Goal: Transaction & Acquisition: Download file/media

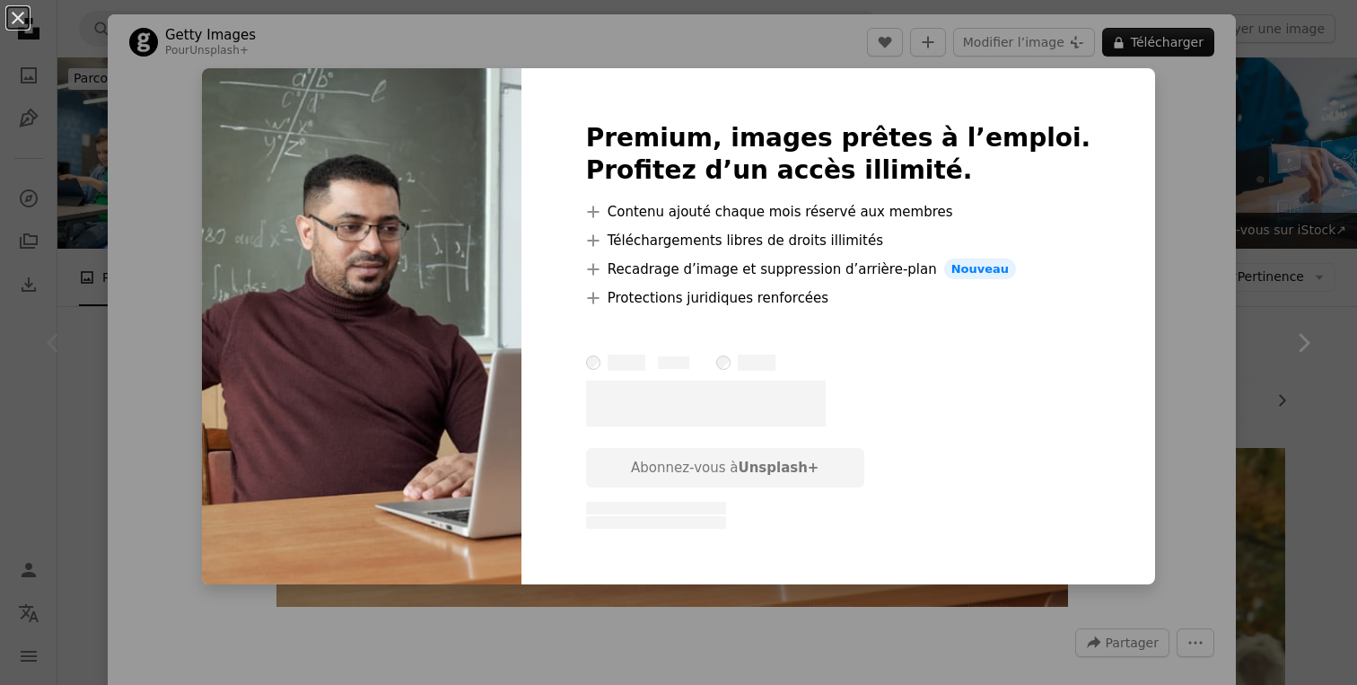
scroll to position [218, 0]
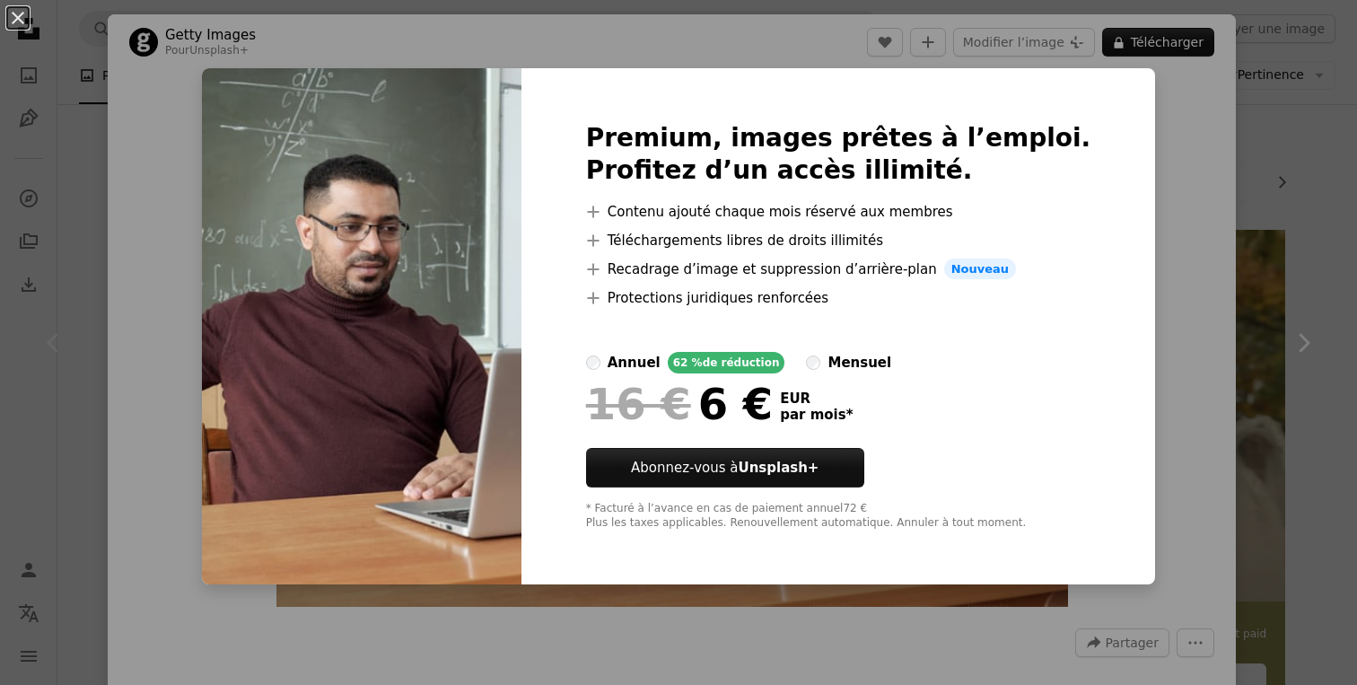
click at [1309, 136] on div "An X shape Premium, images prêtes à l’emploi. Profitez d’un accès illimité. A p…" at bounding box center [678, 342] width 1357 height 685
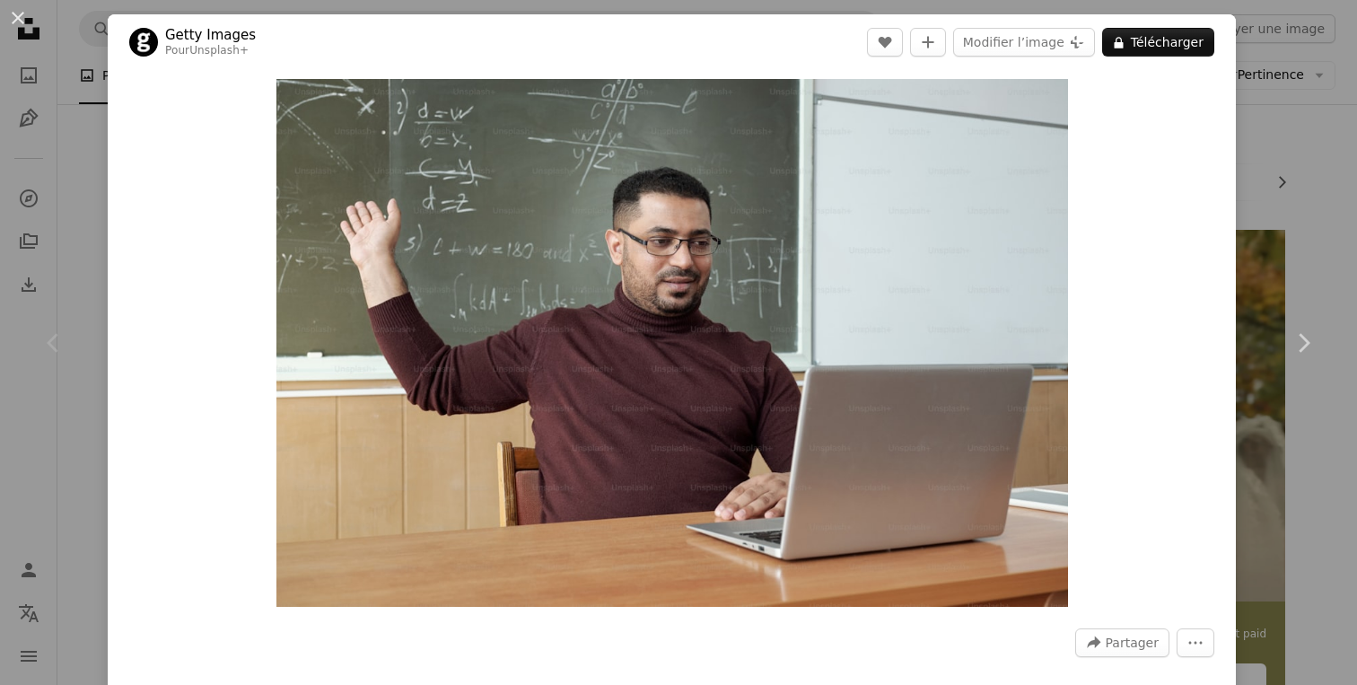
click at [79, 269] on div "Chevron left" at bounding box center [54, 343] width 108 height 172
click at [1320, 211] on div "An X shape Chevron left Chevron right Getty Images Pour Unsplash+ A heart A plu…" at bounding box center [678, 342] width 1357 height 685
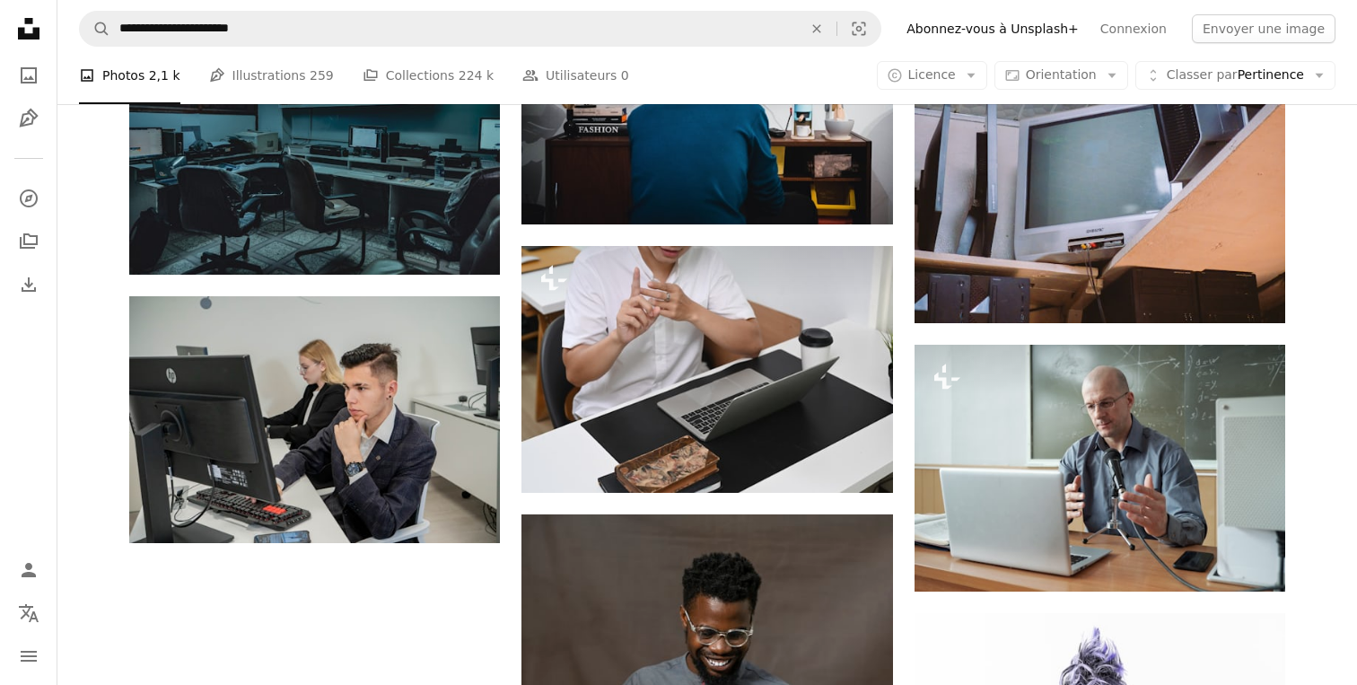
scroll to position [1844, 0]
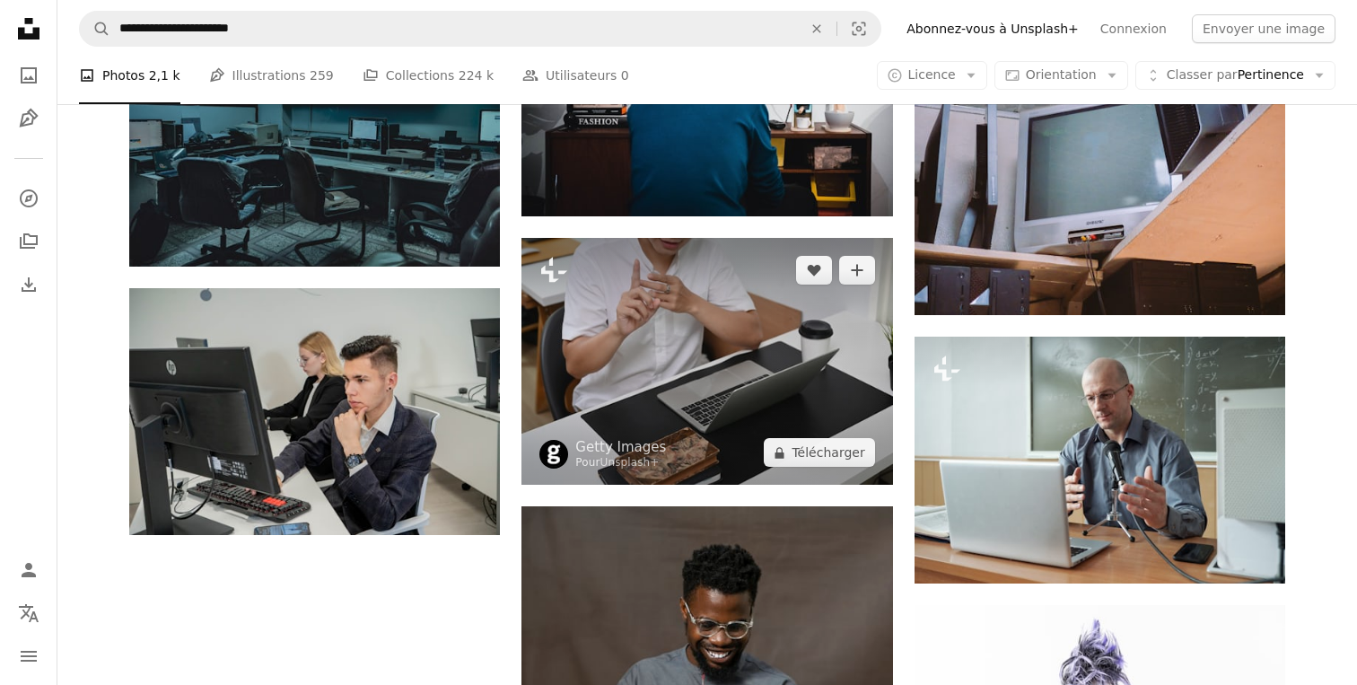
click at [703, 329] on img at bounding box center [707, 361] width 371 height 247
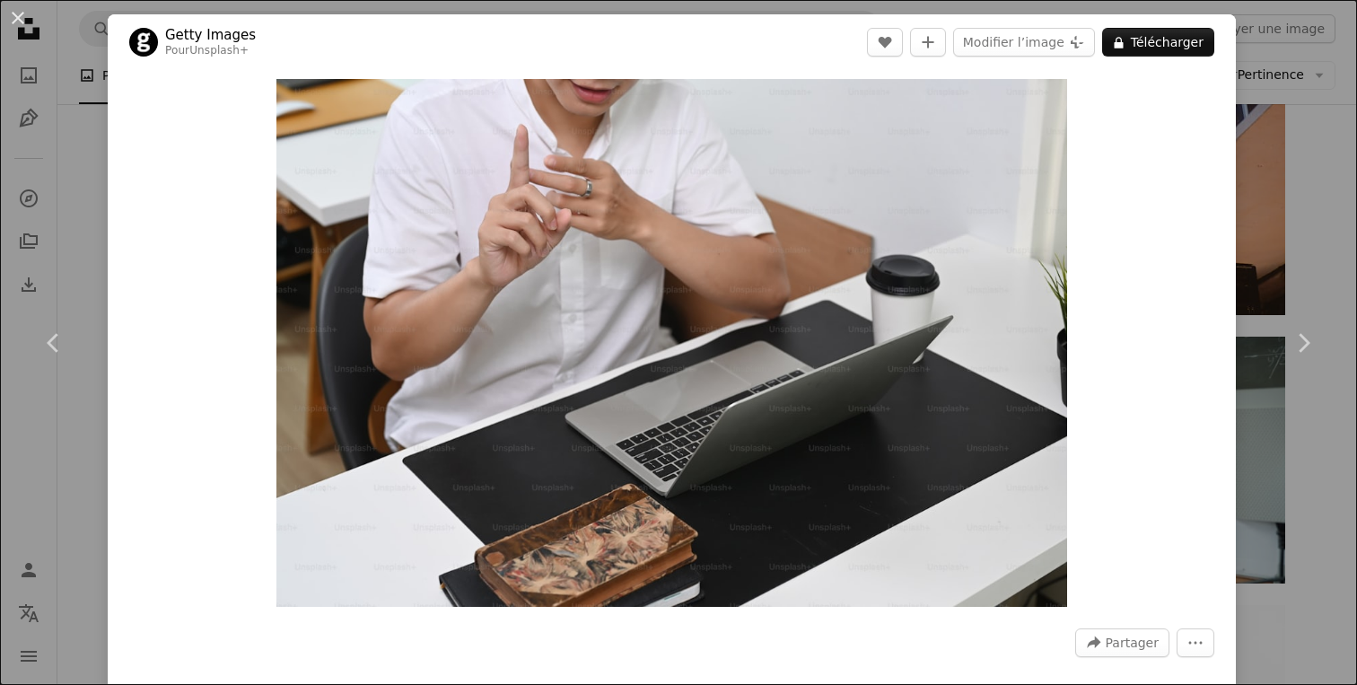
click at [1340, 232] on div "An X shape Chevron left Chevron right Getty Images Pour Unsplash+ A heart A plu…" at bounding box center [678, 342] width 1357 height 685
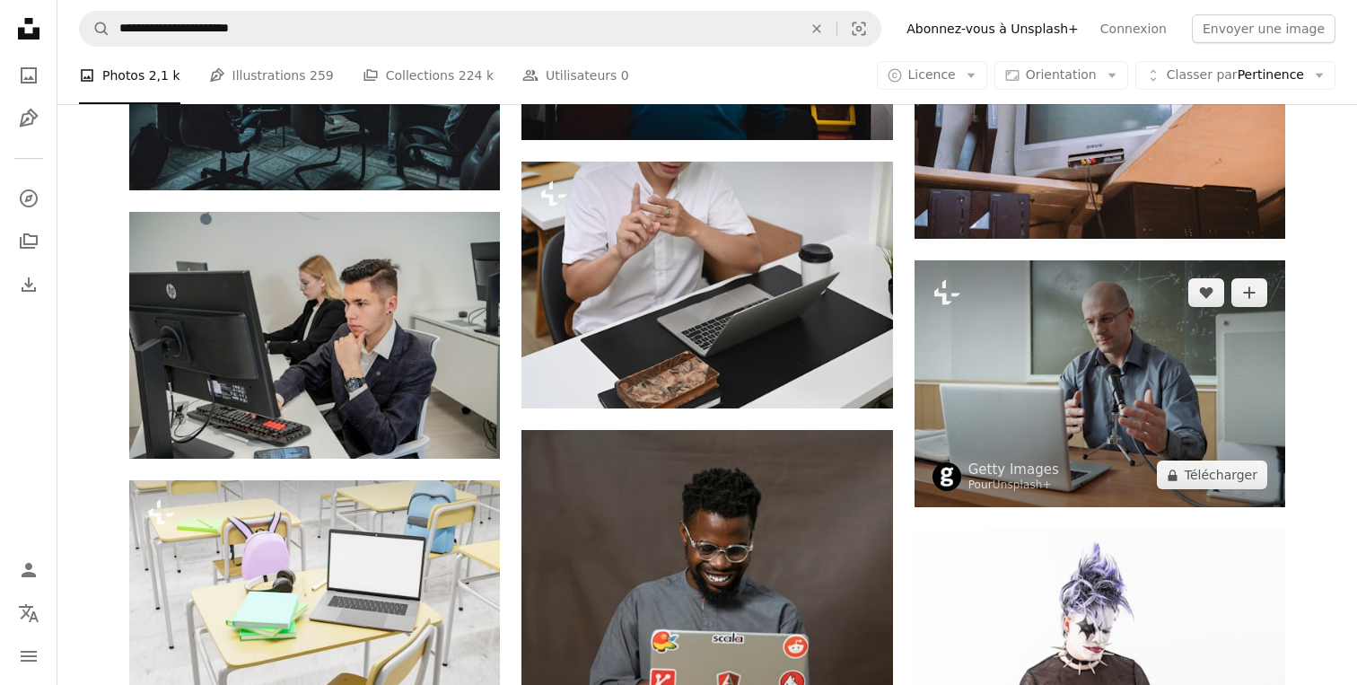
scroll to position [1954, 0]
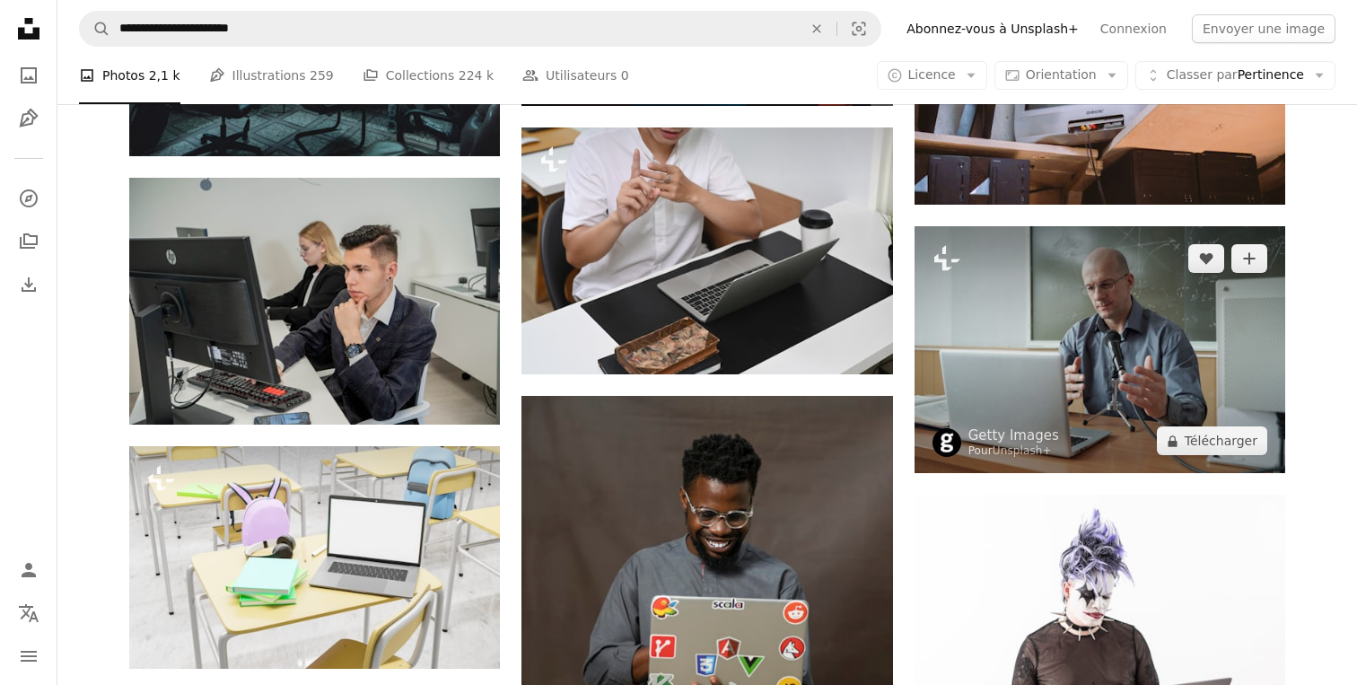
click at [1133, 382] on img at bounding box center [1100, 349] width 371 height 247
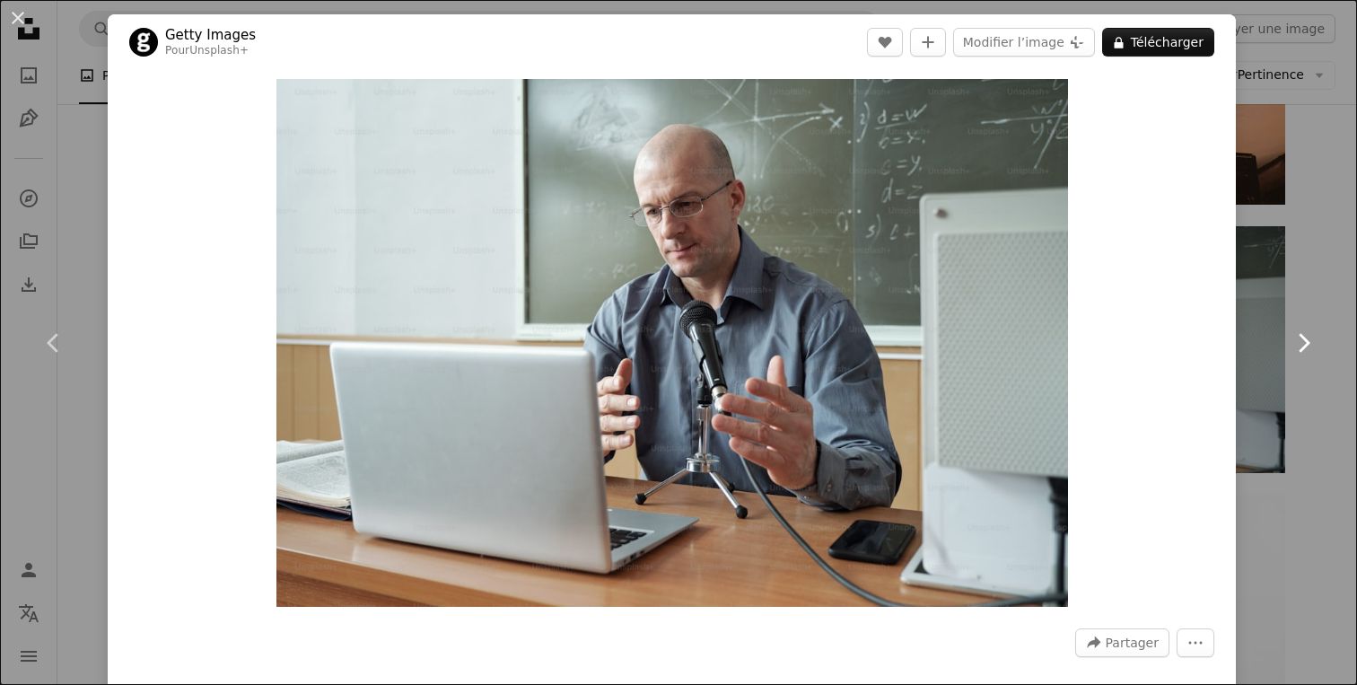
click at [1319, 265] on link "Chevron right" at bounding box center [1304, 343] width 108 height 172
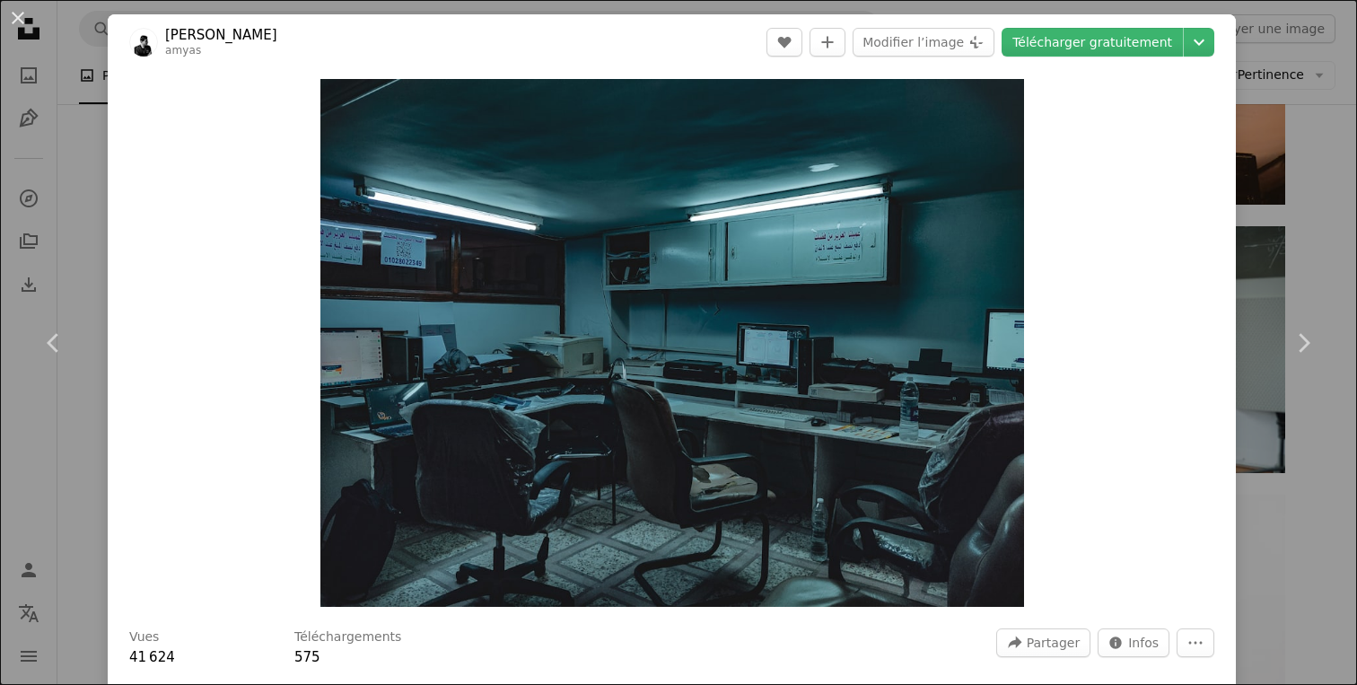
click at [1334, 227] on div "An X shape Chevron left Chevron right [PERSON_NAME] A heart A plus sign Modifie…" at bounding box center [678, 342] width 1357 height 685
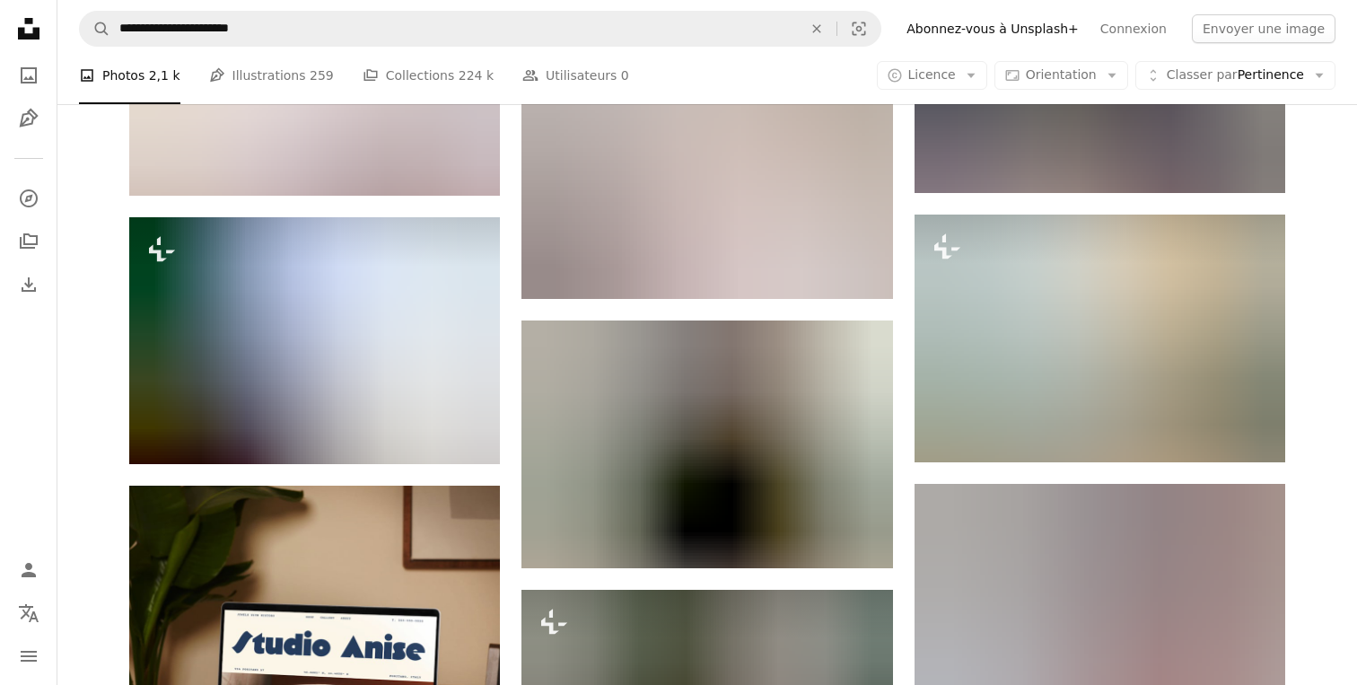
scroll to position [3272, 0]
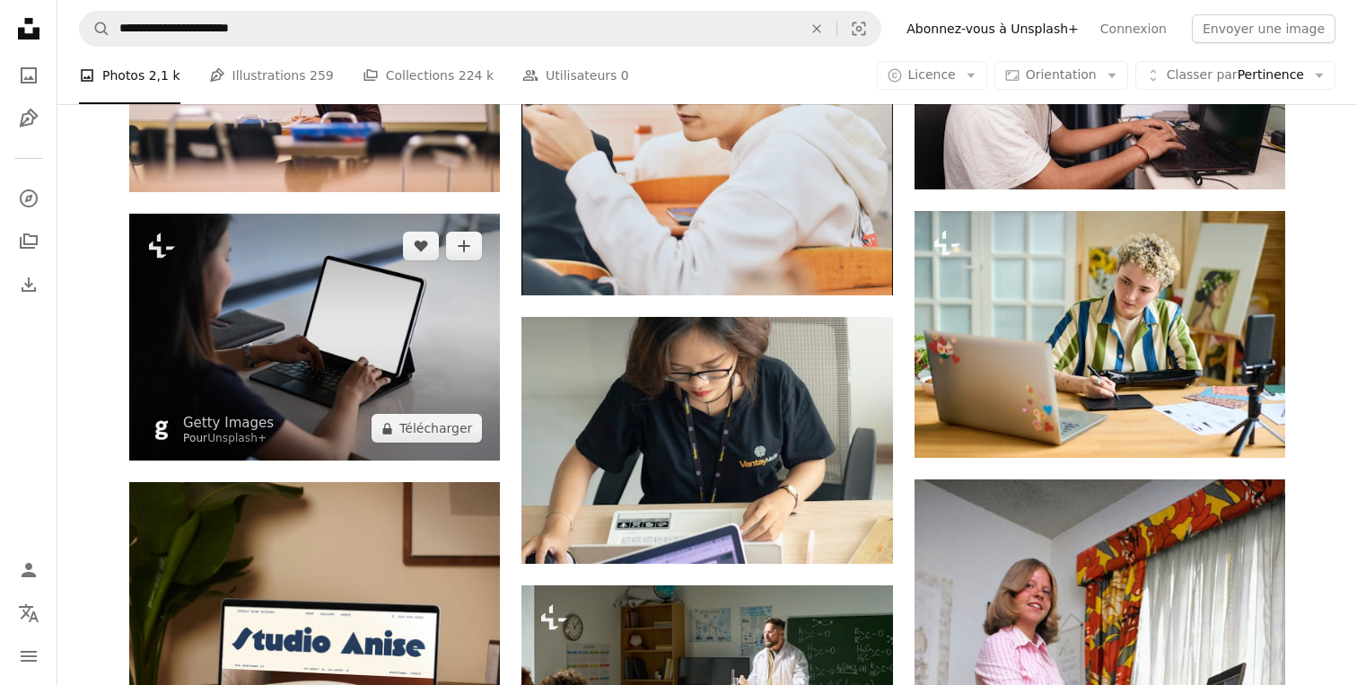
click at [285, 312] on img at bounding box center [314, 337] width 371 height 247
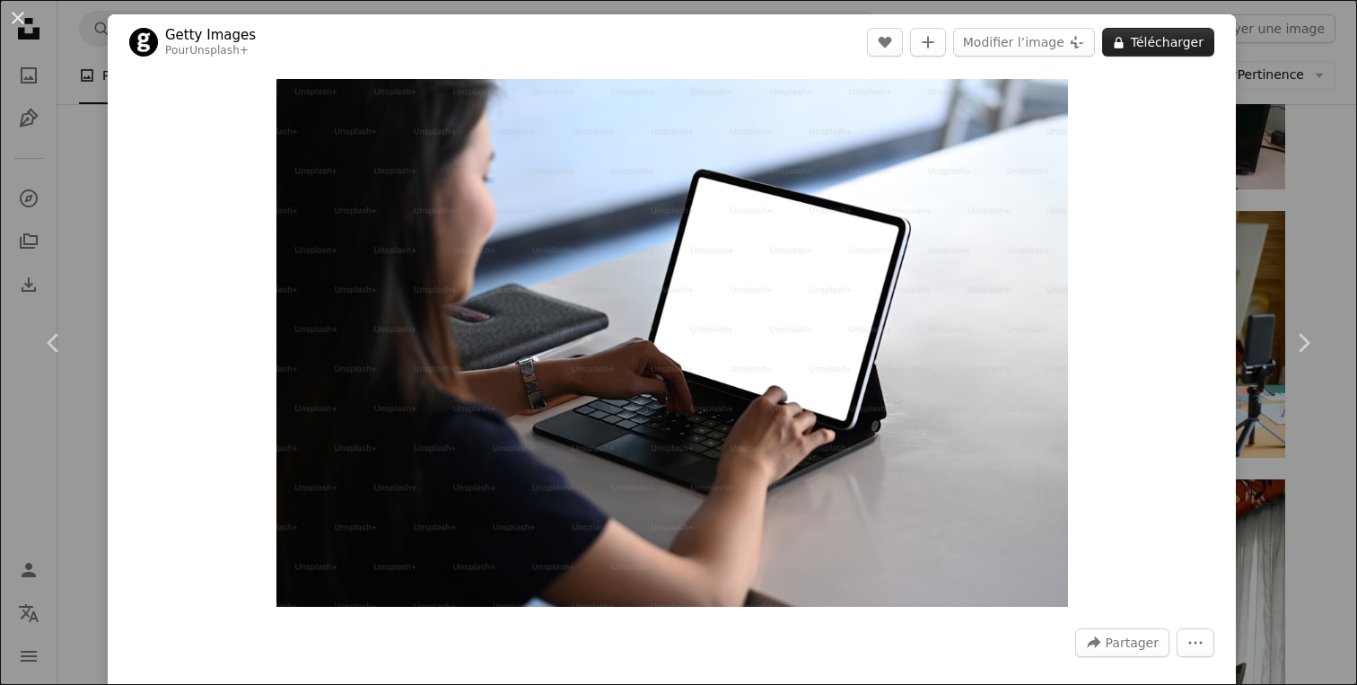
click at [1167, 40] on button "A lock Télécharger" at bounding box center [1158, 42] width 112 height 29
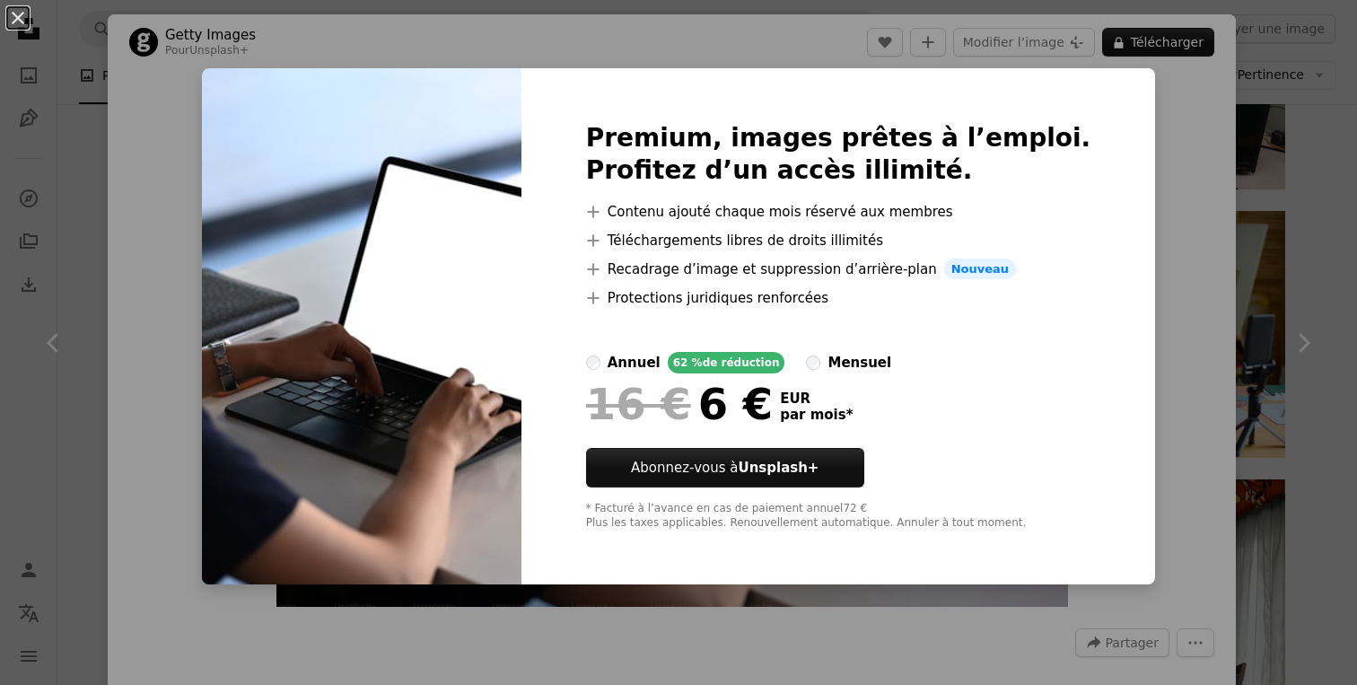
click at [1321, 166] on div "An X shape Premium, images prêtes à l’emploi. Profitez d’un accès illimité. A p…" at bounding box center [678, 342] width 1357 height 685
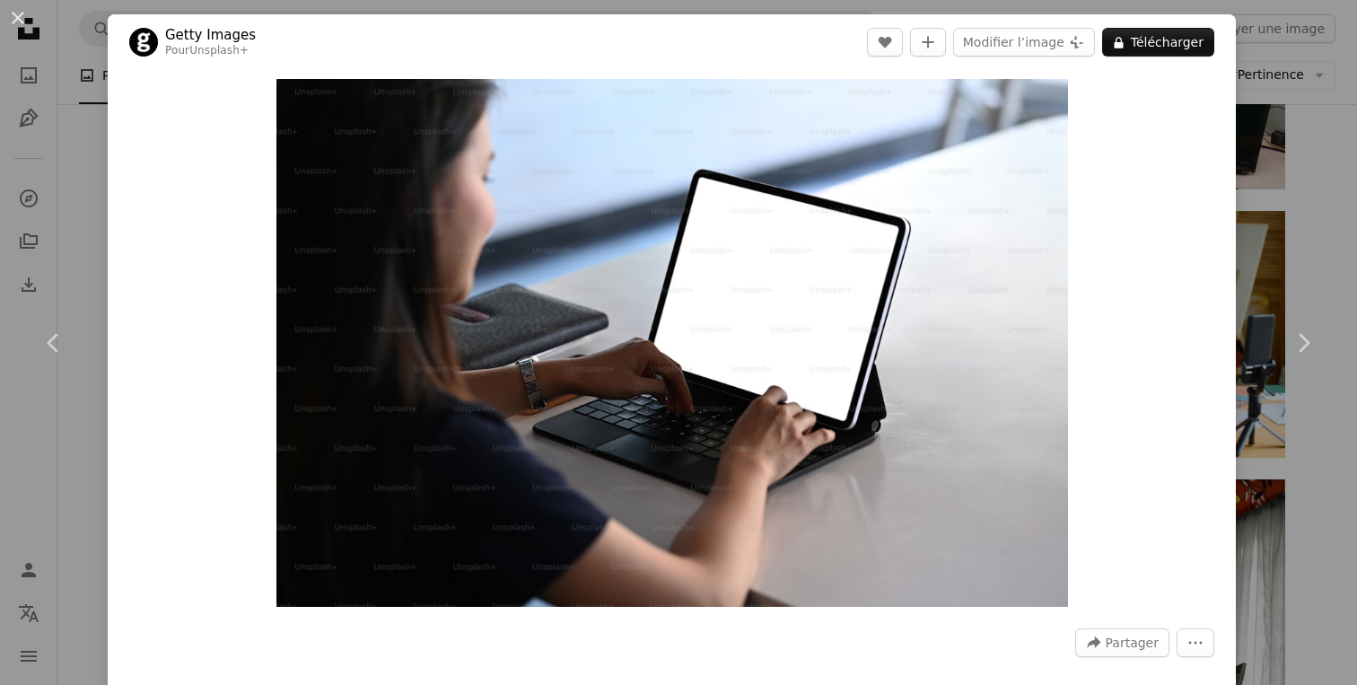
click at [1319, 110] on div "An X shape Chevron left Chevron right Getty Images Pour Unsplash+ A heart A plu…" at bounding box center [678, 342] width 1357 height 685
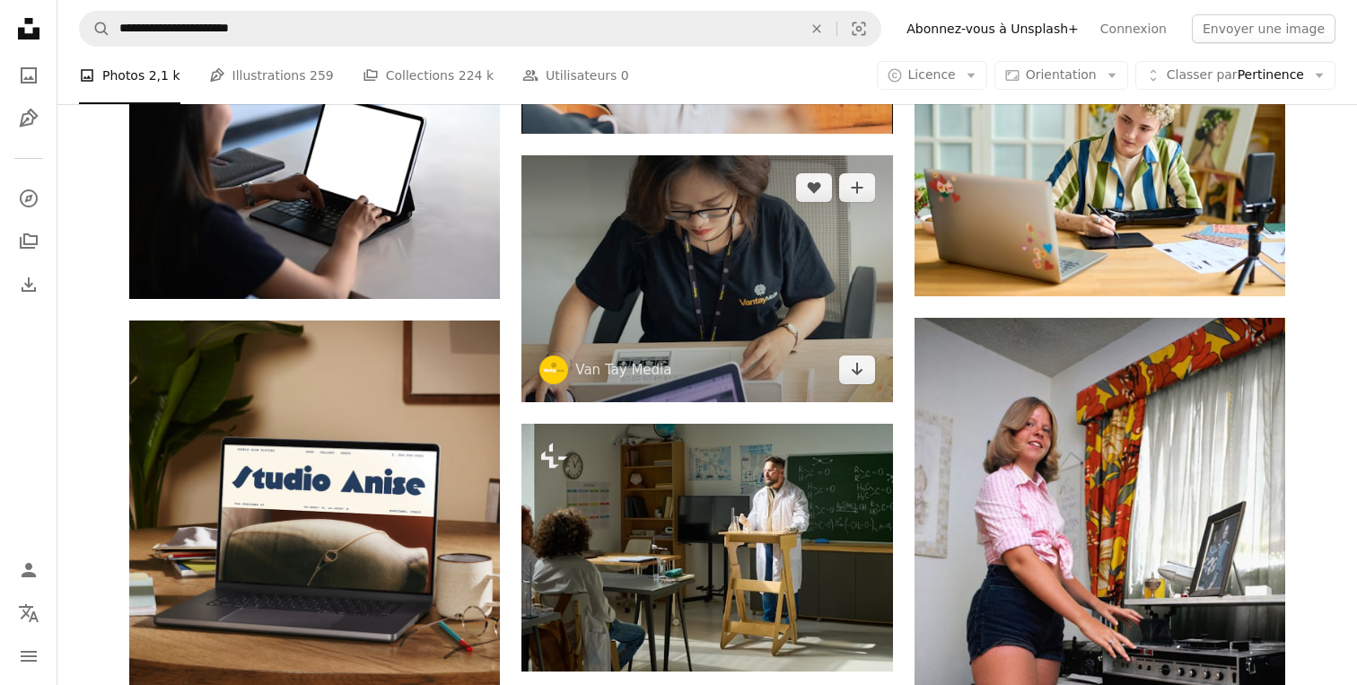
scroll to position [3429, 0]
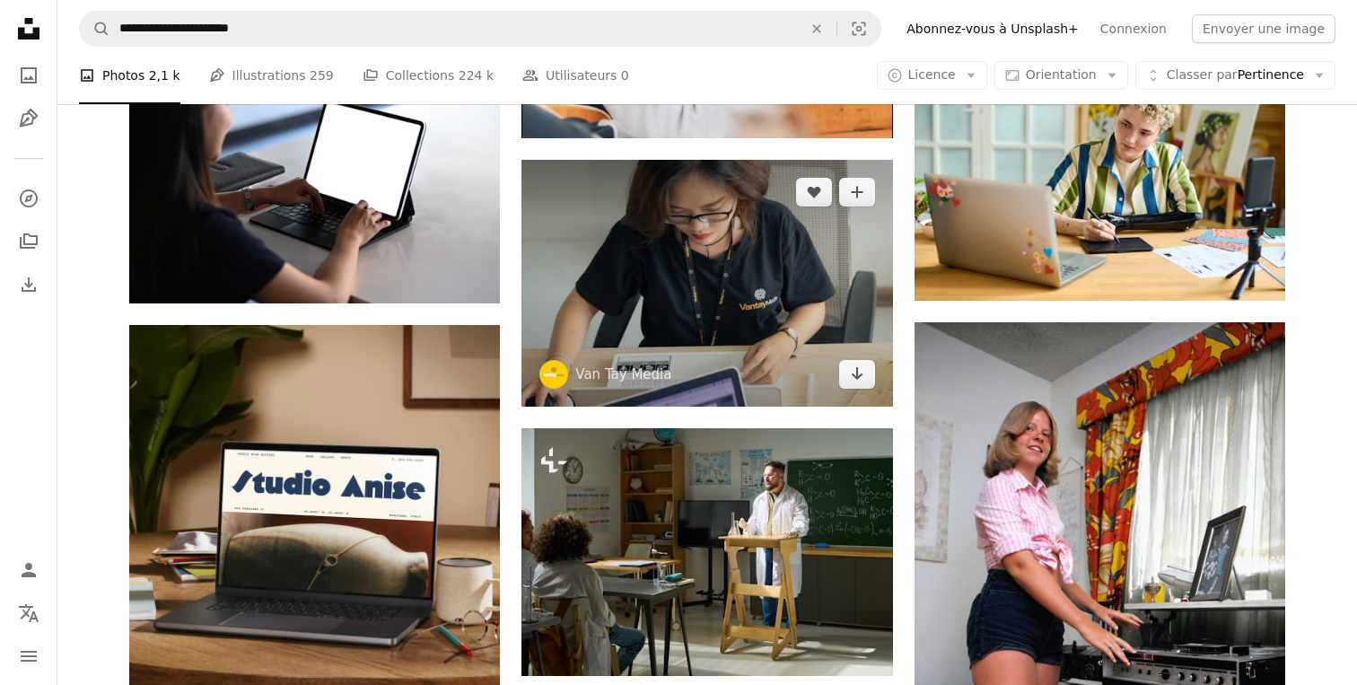
click at [711, 279] on img at bounding box center [707, 283] width 371 height 247
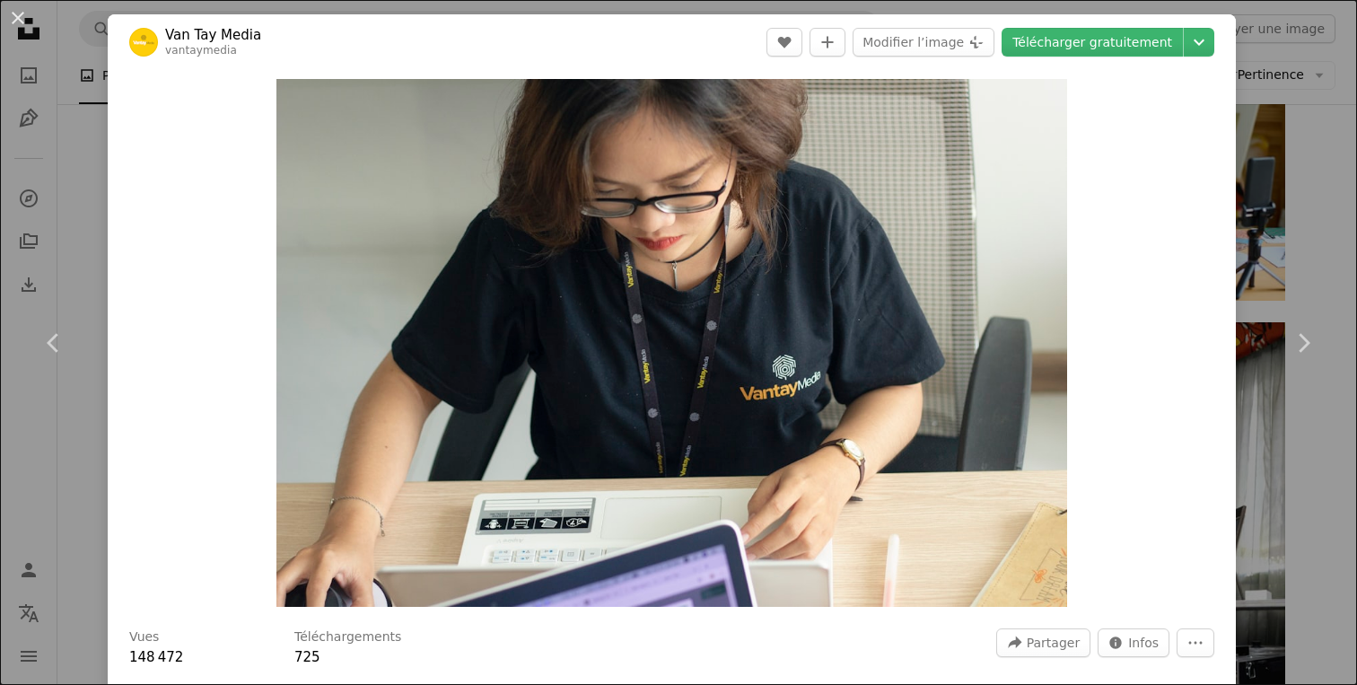
click at [1323, 237] on div "An X shape Chevron left Chevron right Van Tay Media vantaymedia A heart A plus …" at bounding box center [678, 342] width 1357 height 685
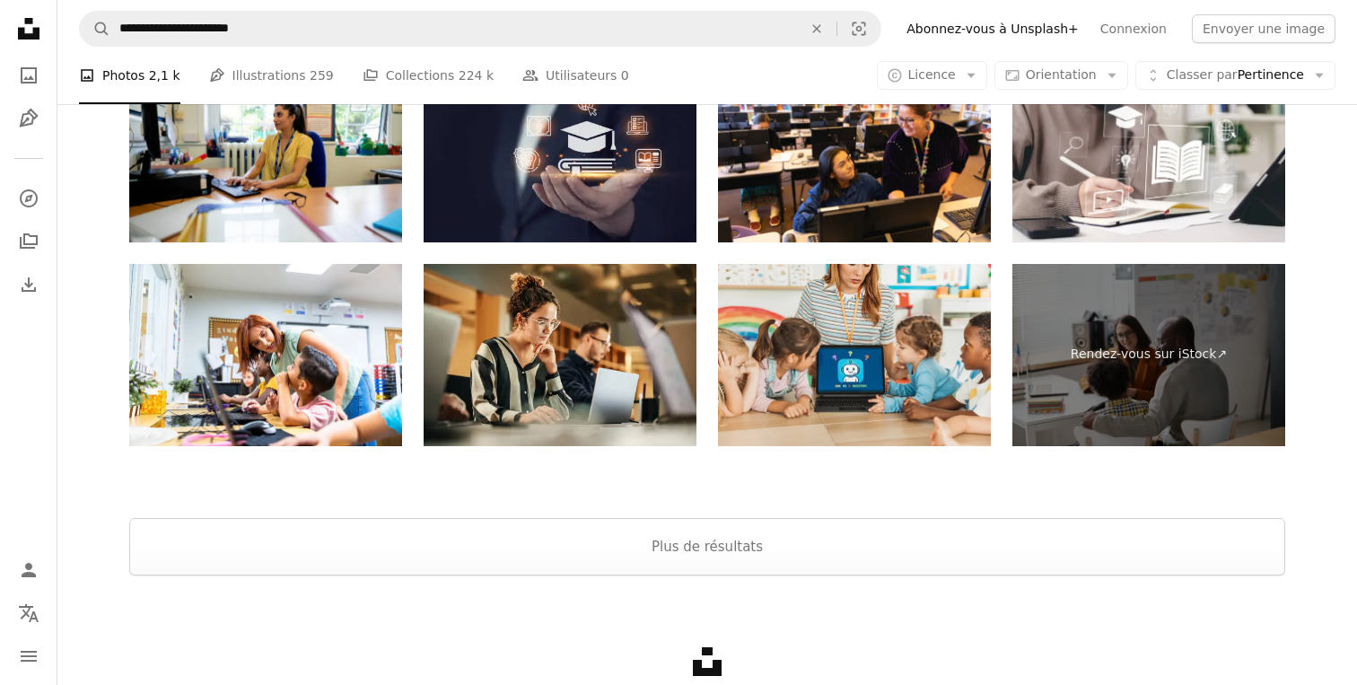
scroll to position [5410, 0]
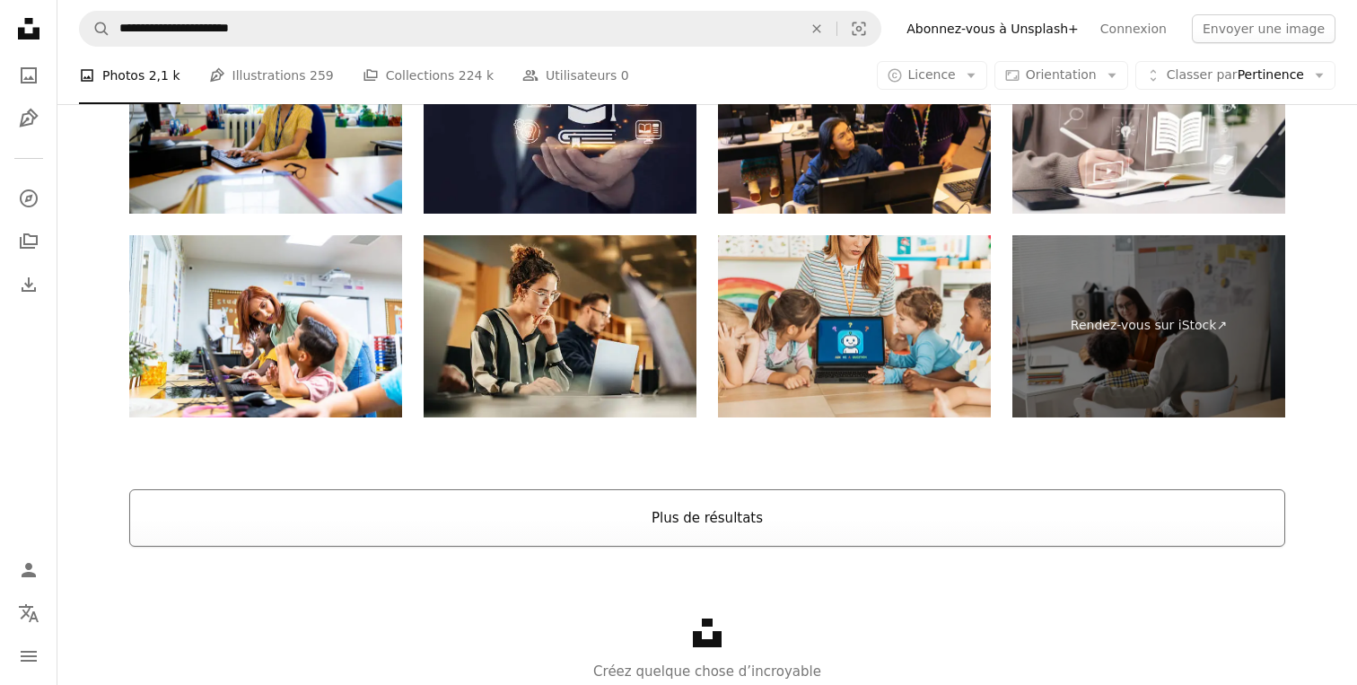
click at [709, 516] on button "Plus de résultats" at bounding box center [707, 517] width 1156 height 57
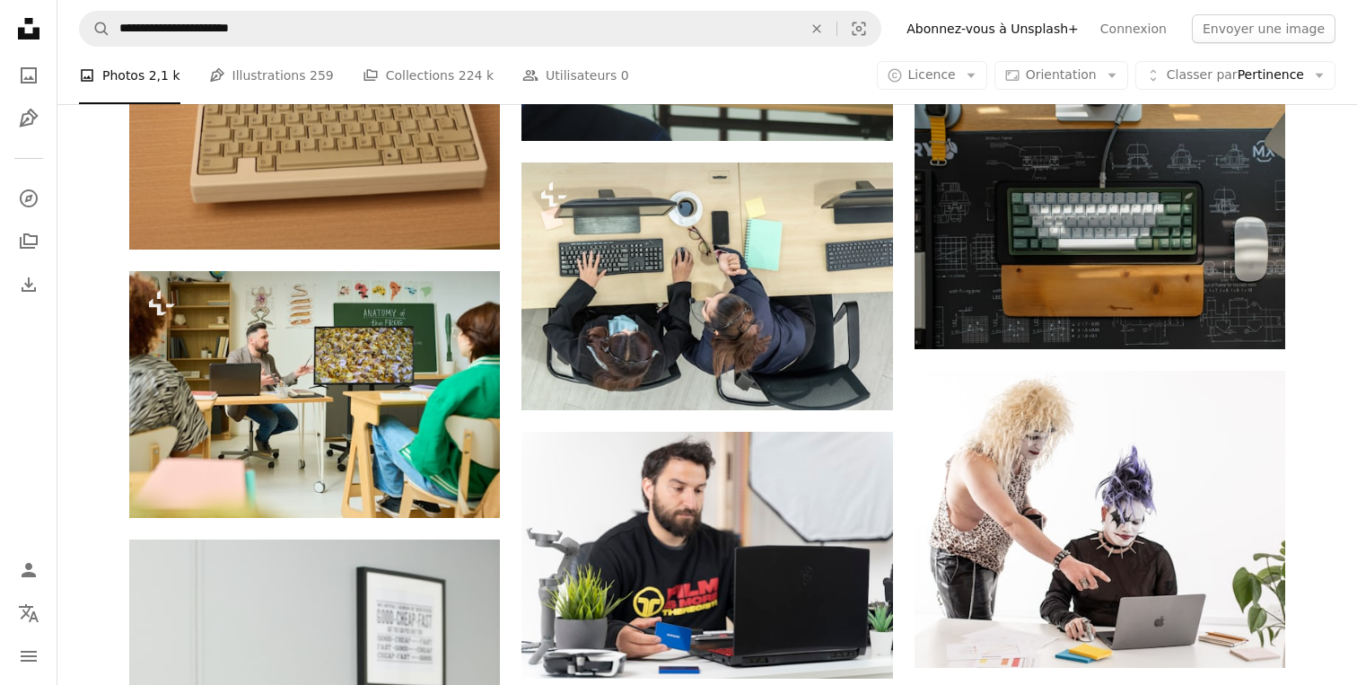
scroll to position [5871, 0]
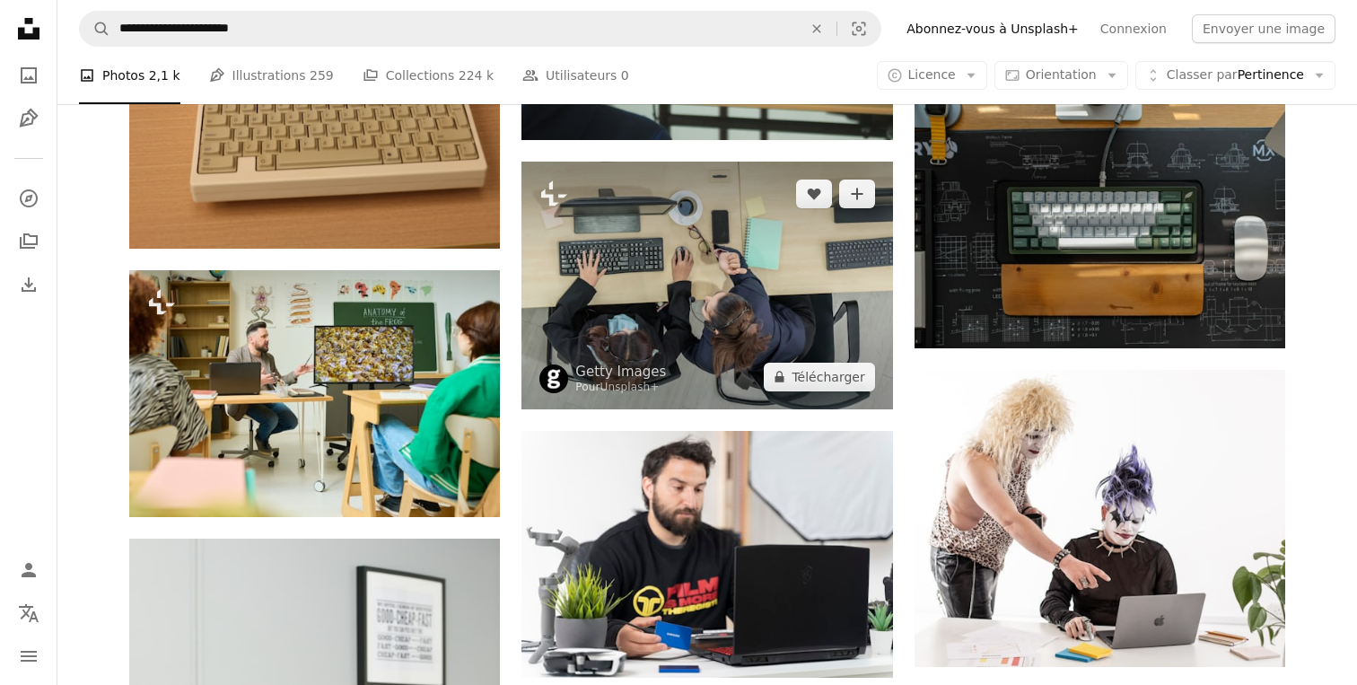
click at [700, 283] on img at bounding box center [707, 286] width 371 height 248
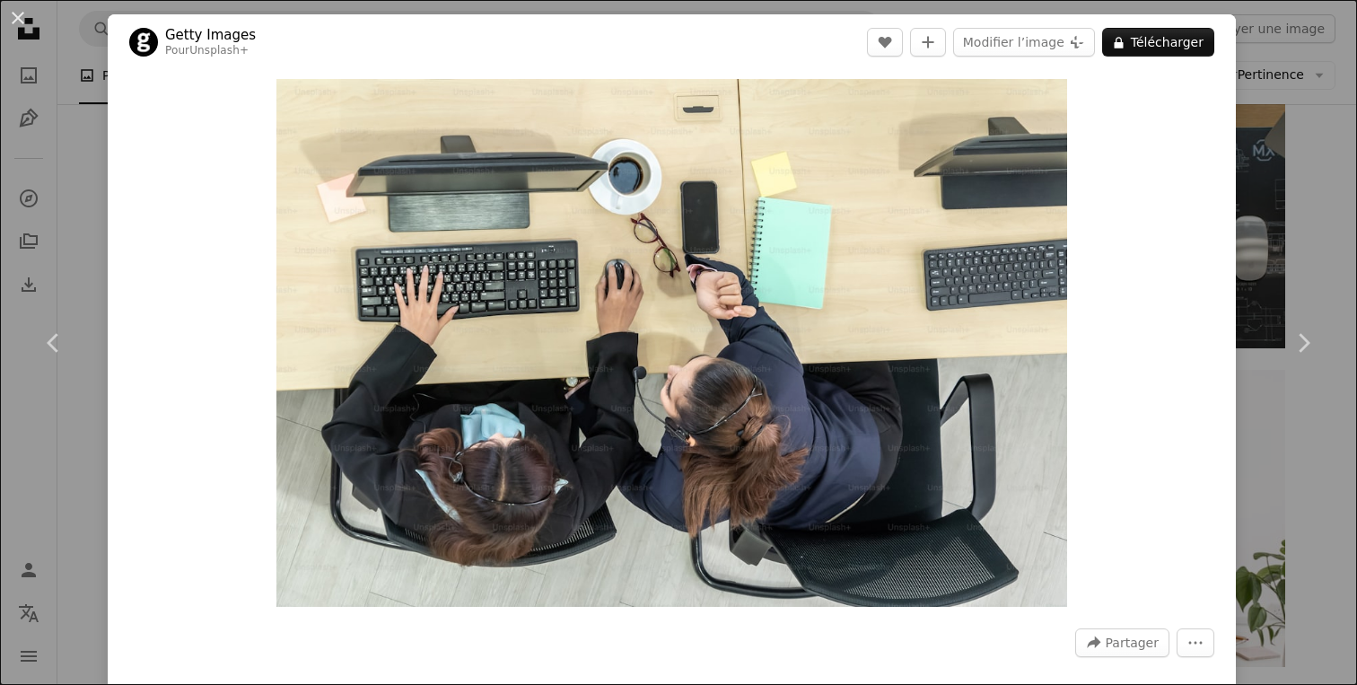
click at [1311, 442] on div "An X shape Chevron left Chevron right Getty Images Pour Unsplash+ A heart A plu…" at bounding box center [678, 342] width 1357 height 685
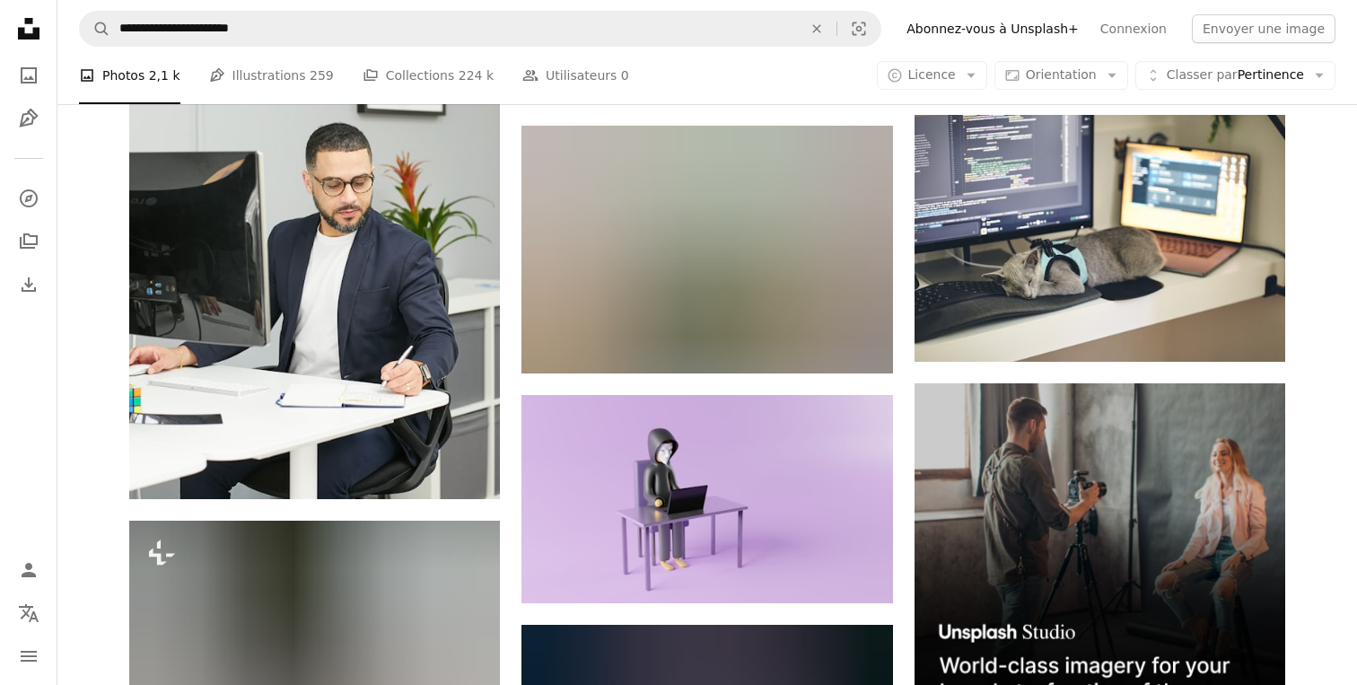
scroll to position [6444, 0]
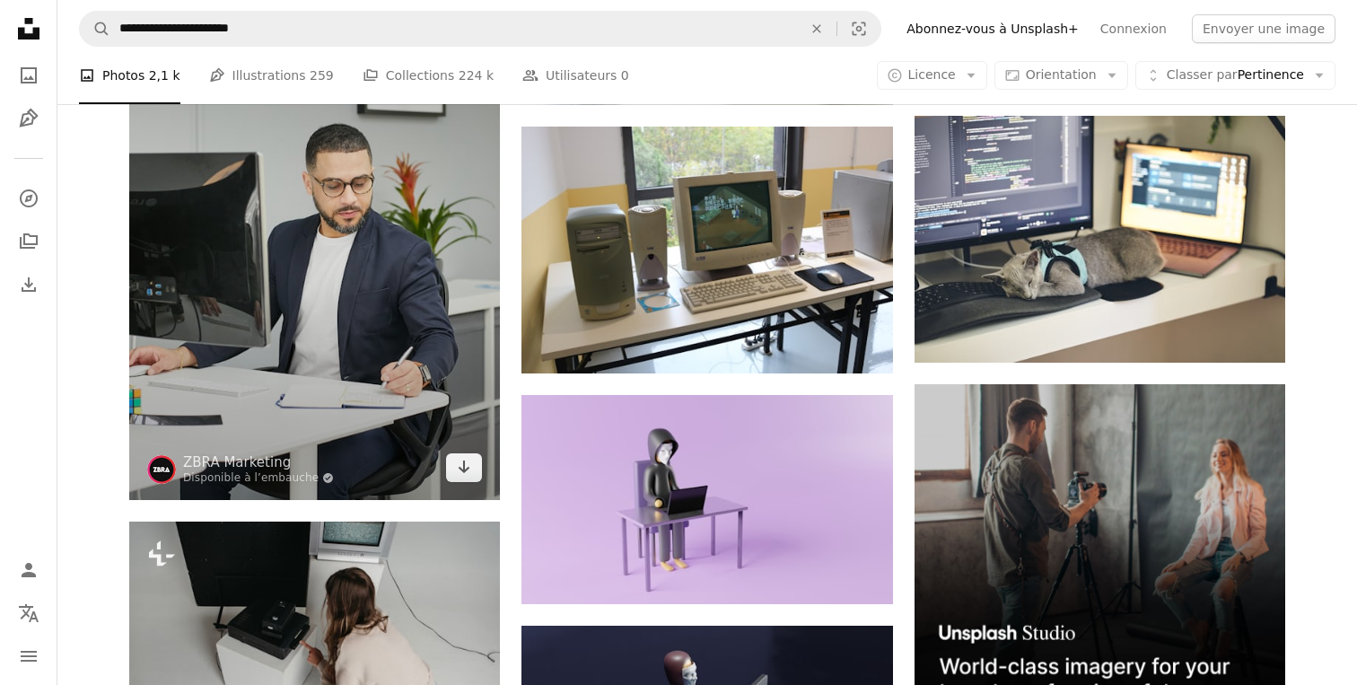
click at [375, 281] on img at bounding box center [314, 232] width 371 height 533
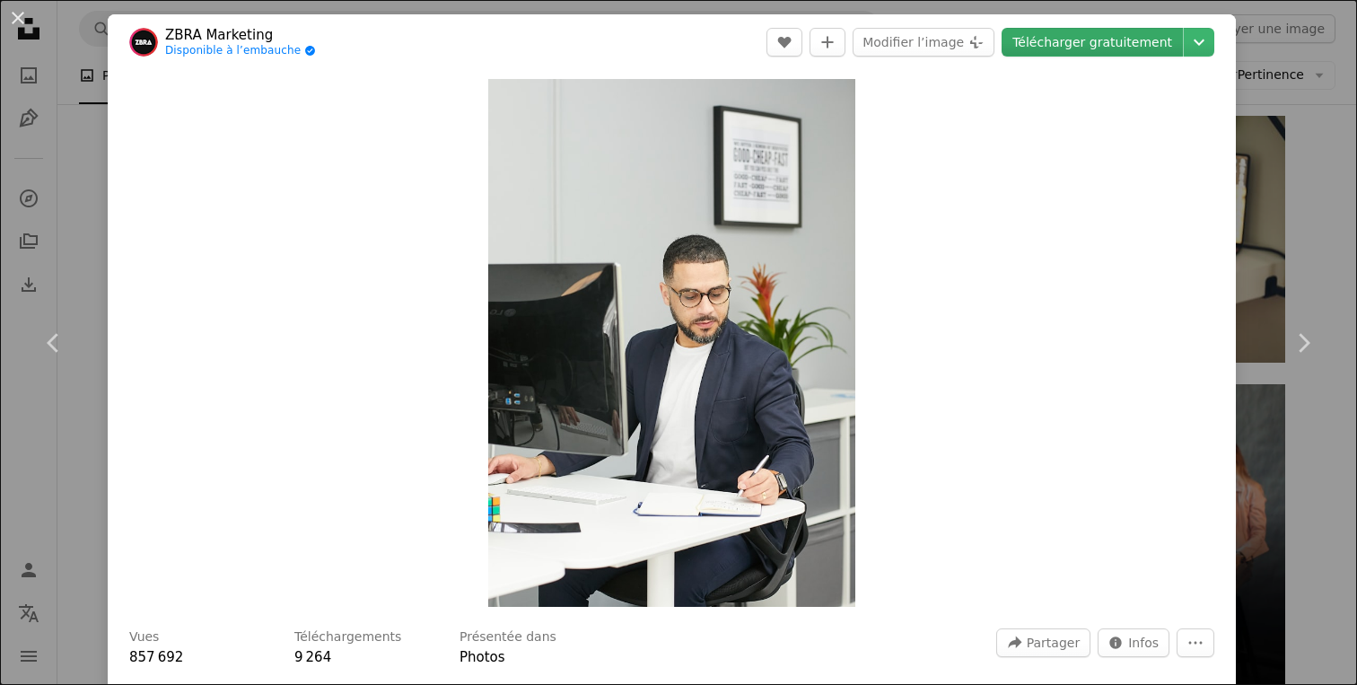
click at [1131, 46] on link "Télécharger gratuitement" at bounding box center [1092, 42] width 181 height 29
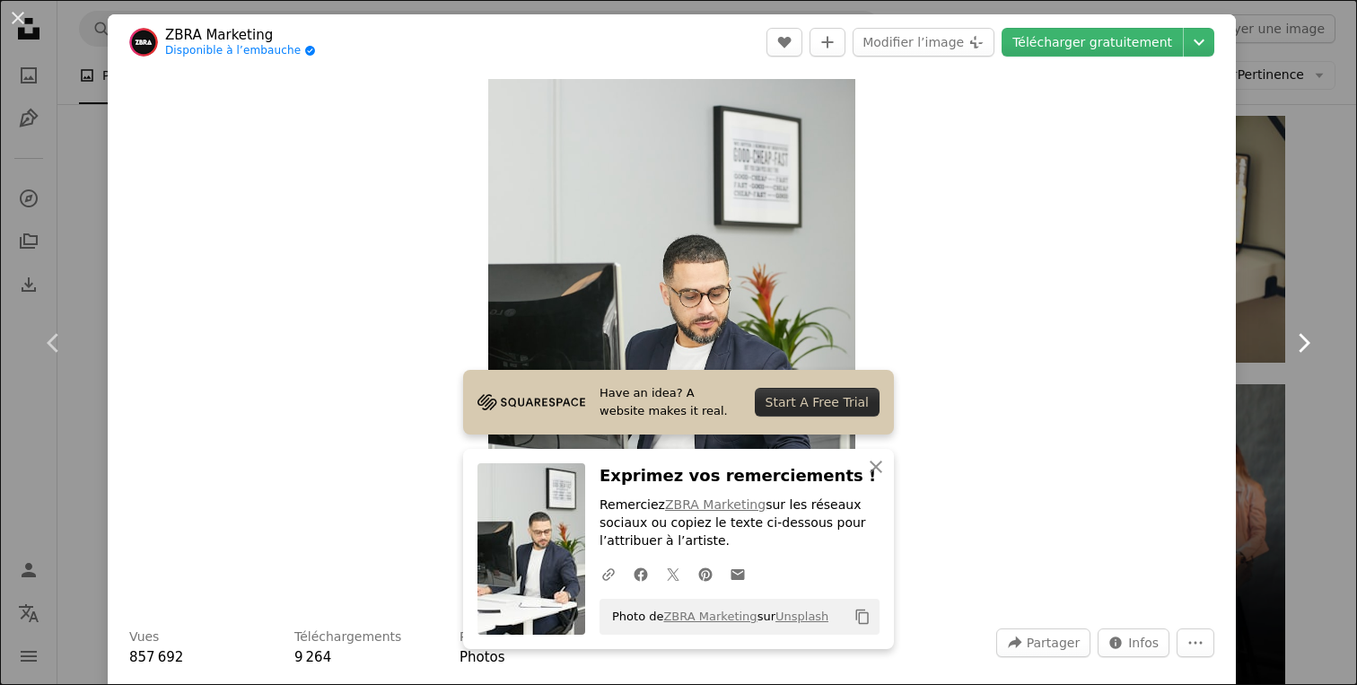
click at [1330, 262] on link "Chevron right" at bounding box center [1304, 343] width 108 height 172
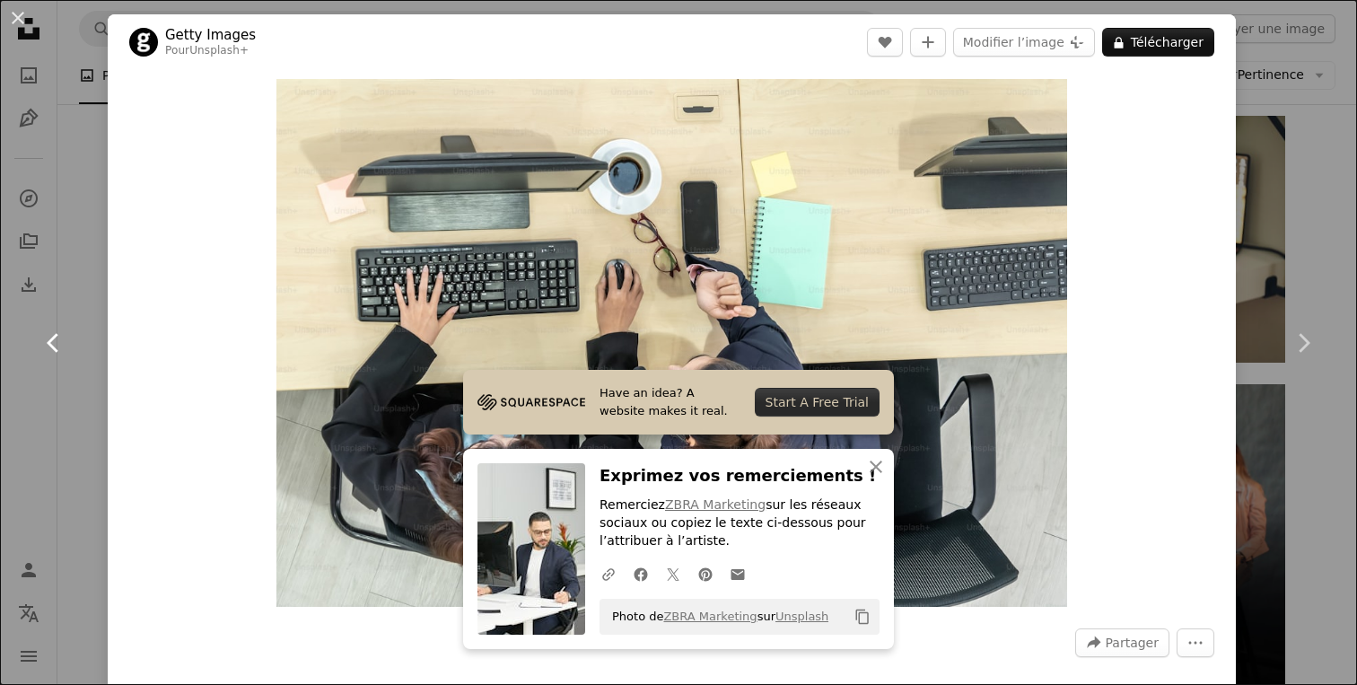
click at [83, 278] on link "Chevron left" at bounding box center [54, 343] width 108 height 172
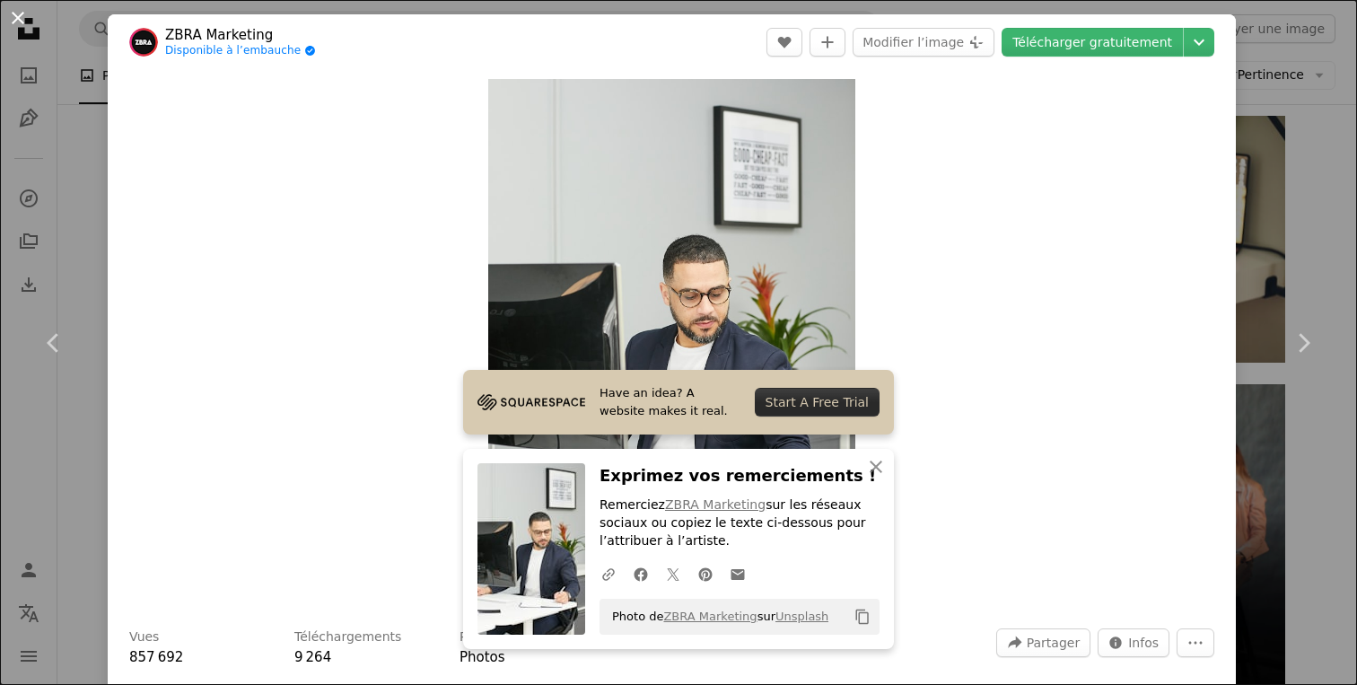
click at [22, 24] on button "An X shape" at bounding box center [18, 18] width 22 height 22
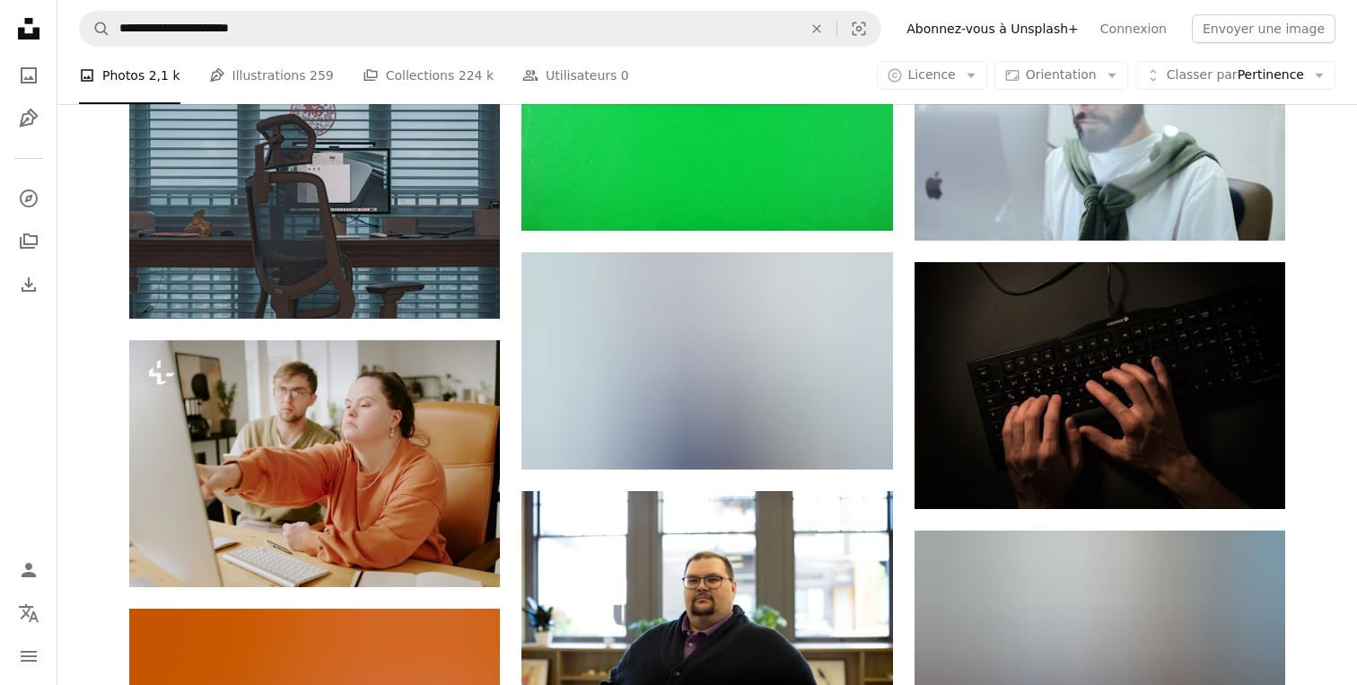
scroll to position [11399, 0]
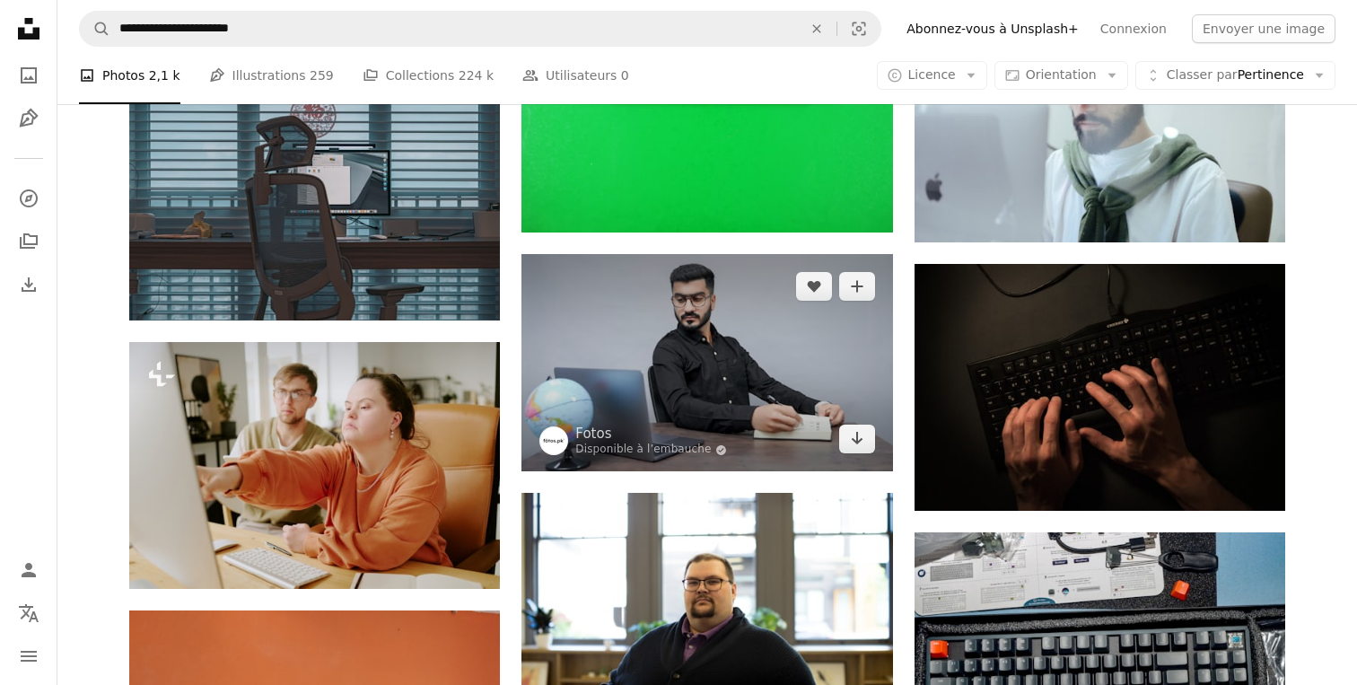
click at [740, 388] on img at bounding box center [707, 362] width 371 height 217
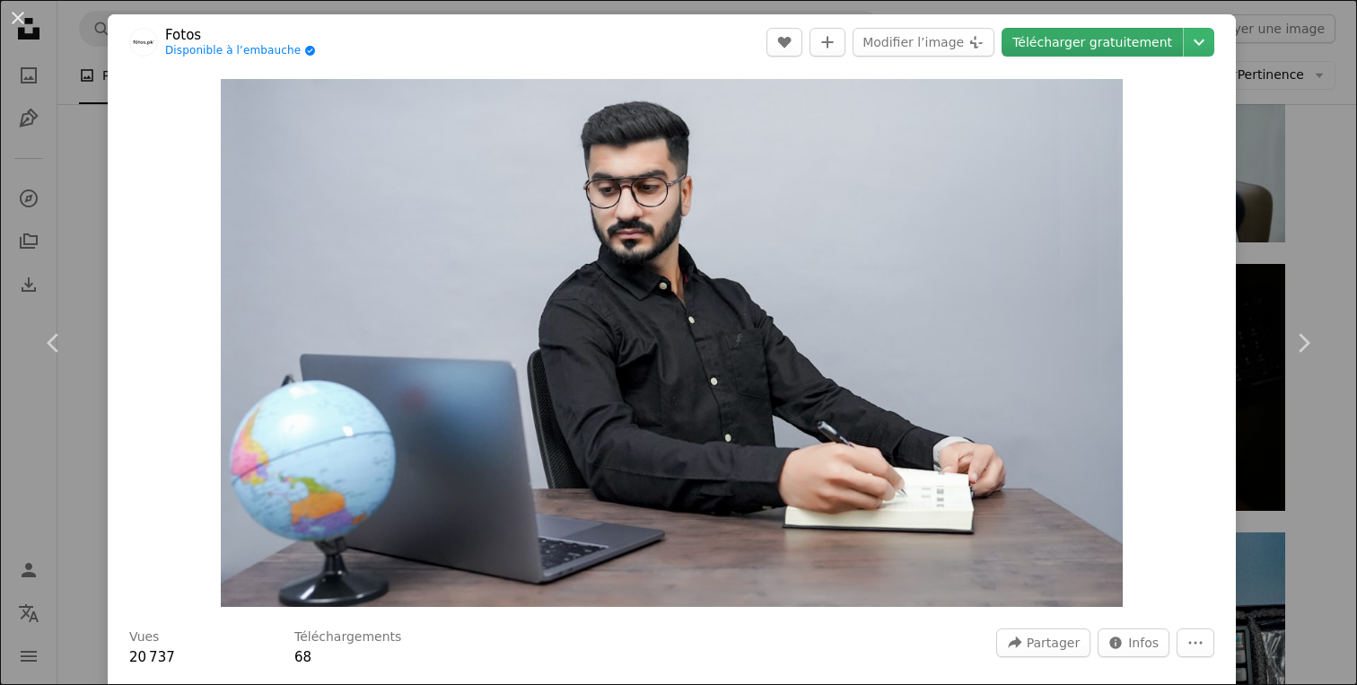
click at [1105, 46] on link "Télécharger gratuitement" at bounding box center [1092, 42] width 181 height 29
